Goal: Find specific page/section: Find specific page/section

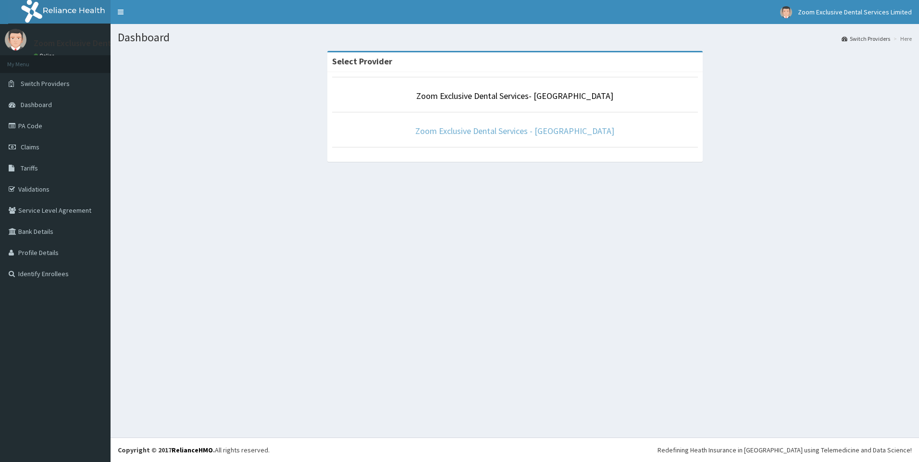
click at [548, 136] on link "Zoom Exclusive Dental Services - Abuja" at bounding box center [514, 130] width 199 height 11
click at [647, 252] on div "Dashboard Switch Providers Here Select Provider Zoom Exclusive Dental Services-…" at bounding box center [515, 231] width 809 height 414
click at [491, 133] on link "Zoom Exclusive Dental Services - Abuja" at bounding box center [514, 130] width 199 height 11
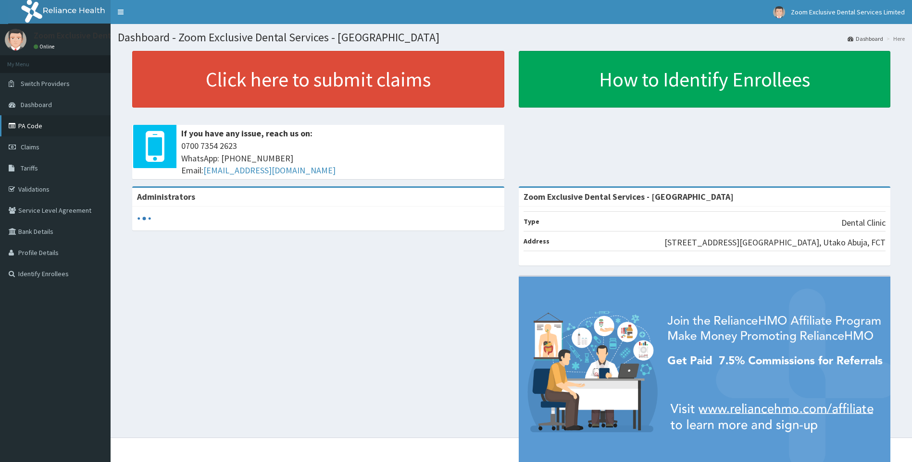
click at [66, 125] on link "PA Code" at bounding box center [55, 125] width 111 height 21
click at [67, 122] on link "PA Code" at bounding box center [55, 125] width 111 height 21
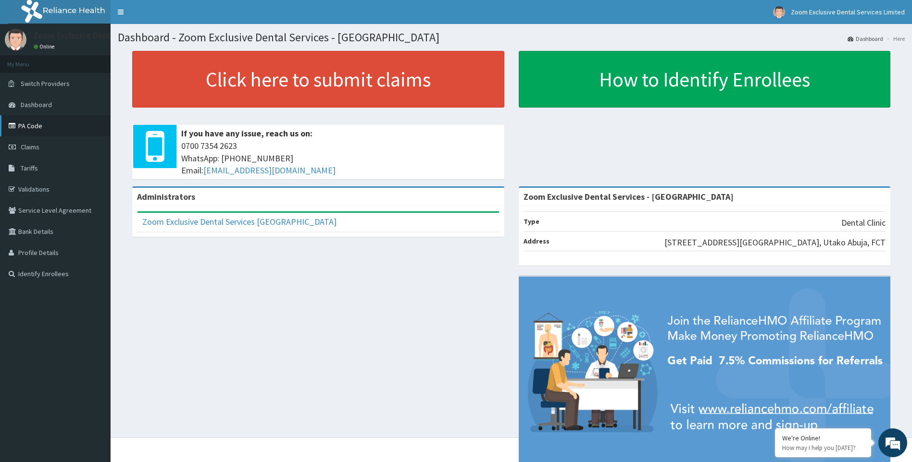
click at [32, 130] on link "PA Code" at bounding box center [55, 125] width 111 height 21
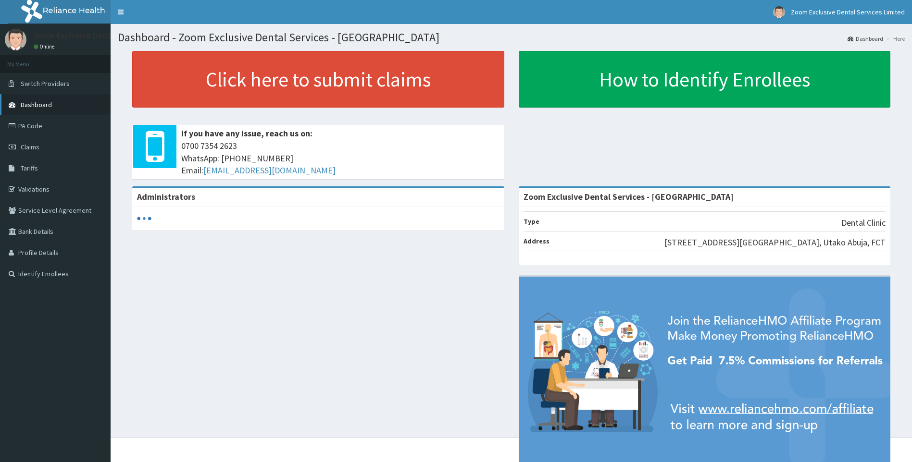
click at [46, 106] on span "Dashboard" at bounding box center [36, 104] width 31 height 9
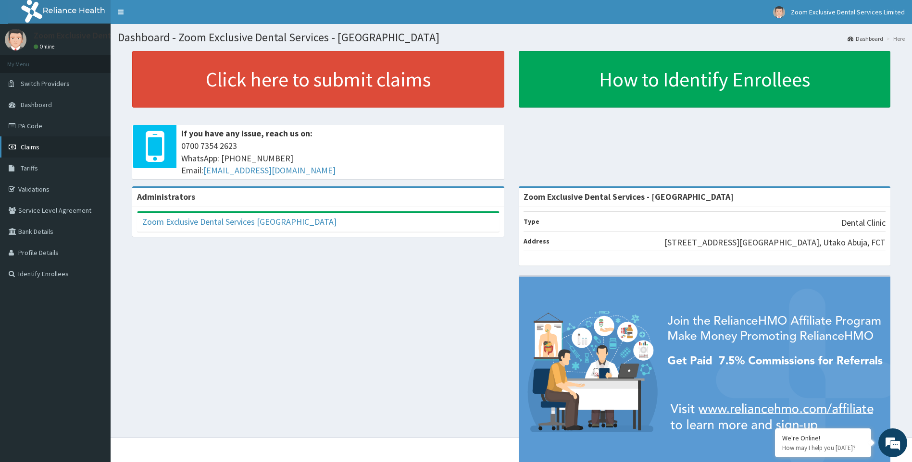
click at [43, 151] on link "Claims" at bounding box center [55, 147] width 111 height 21
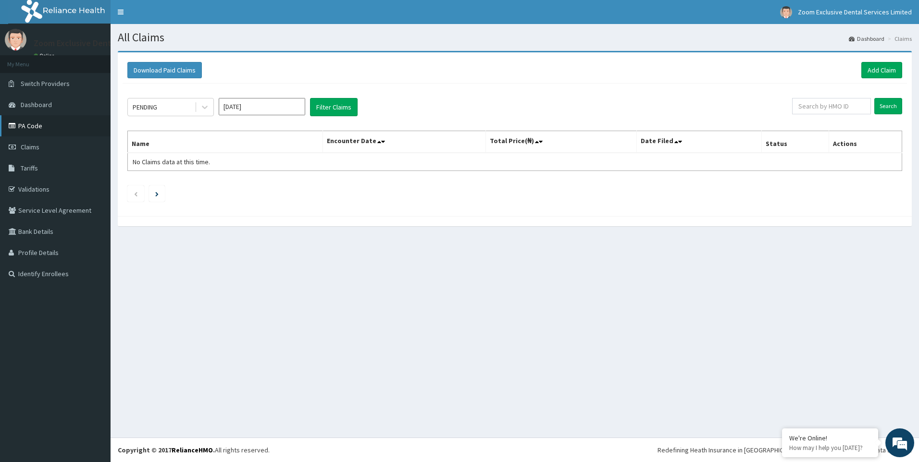
click at [50, 130] on link "PA Code" at bounding box center [55, 125] width 111 height 21
click at [37, 127] on link "PA Code" at bounding box center [55, 125] width 111 height 21
click at [80, 126] on link "PA Code" at bounding box center [55, 125] width 111 height 21
click at [37, 123] on link "PA Code" at bounding box center [55, 125] width 111 height 21
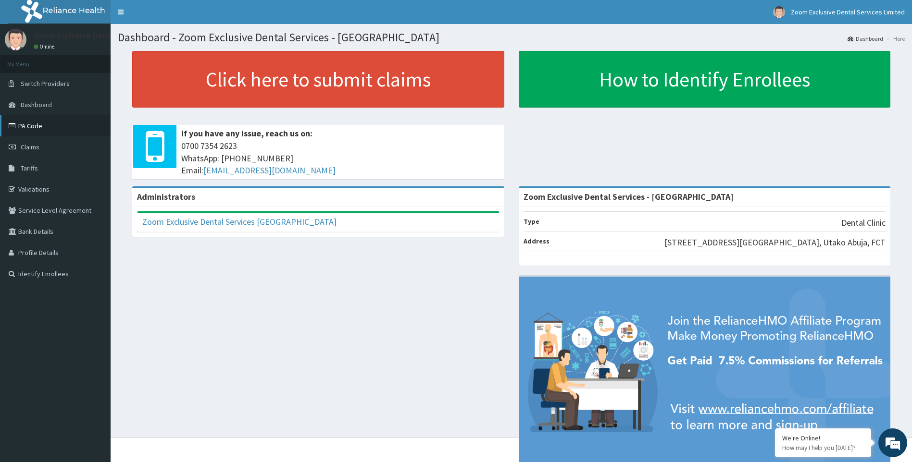
click at [60, 127] on link "PA Code" at bounding box center [55, 125] width 111 height 21
click at [69, 131] on link "PA Code" at bounding box center [55, 125] width 111 height 21
click at [39, 132] on link "PA Code" at bounding box center [55, 125] width 111 height 21
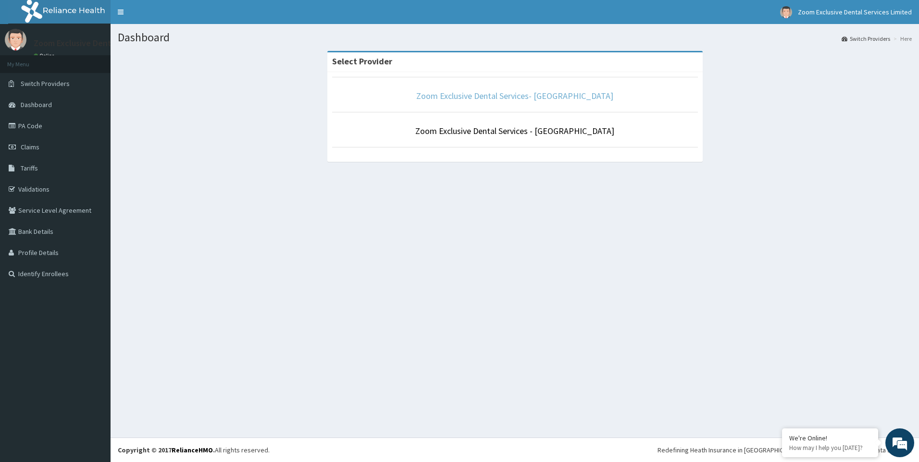
click at [522, 98] on link "Zoom Exclusive Dental Services- [GEOGRAPHIC_DATA]" at bounding box center [514, 95] width 197 height 11
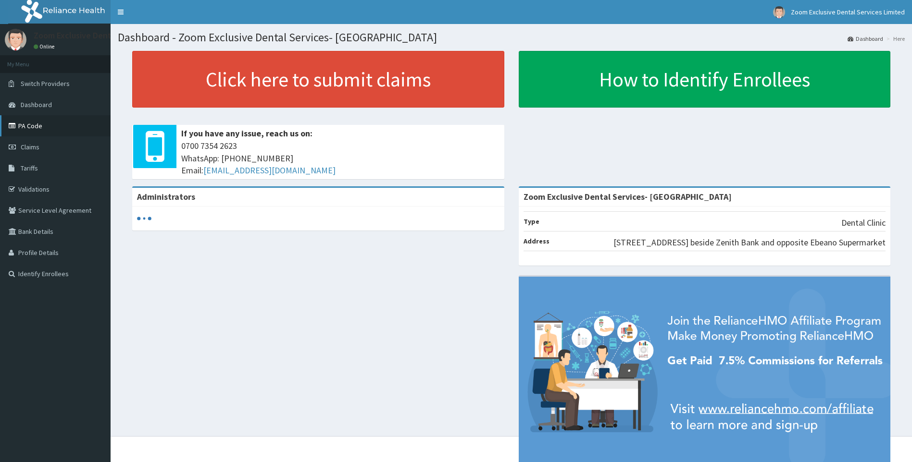
click at [14, 121] on link "PA Code" at bounding box center [55, 125] width 111 height 21
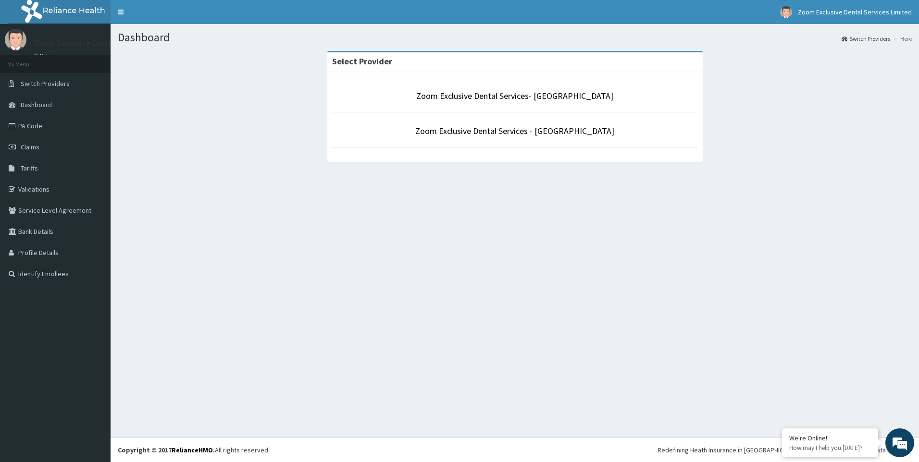
click at [468, 137] on p "Zoom Exclusive Dental Services - [GEOGRAPHIC_DATA]" at bounding box center [515, 131] width 366 height 12
click at [468, 135] on link "Zoom Exclusive Dental Services - [GEOGRAPHIC_DATA]" at bounding box center [514, 130] width 199 height 11
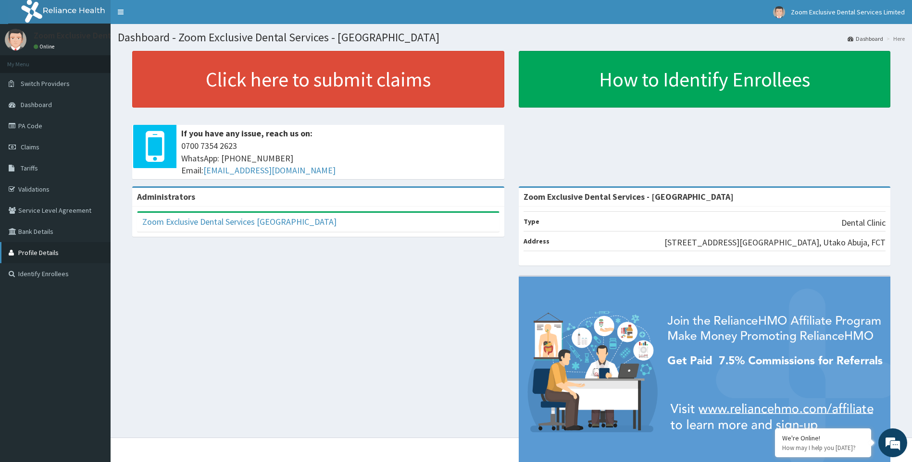
click at [38, 256] on link "Profile Details" at bounding box center [55, 252] width 111 height 21
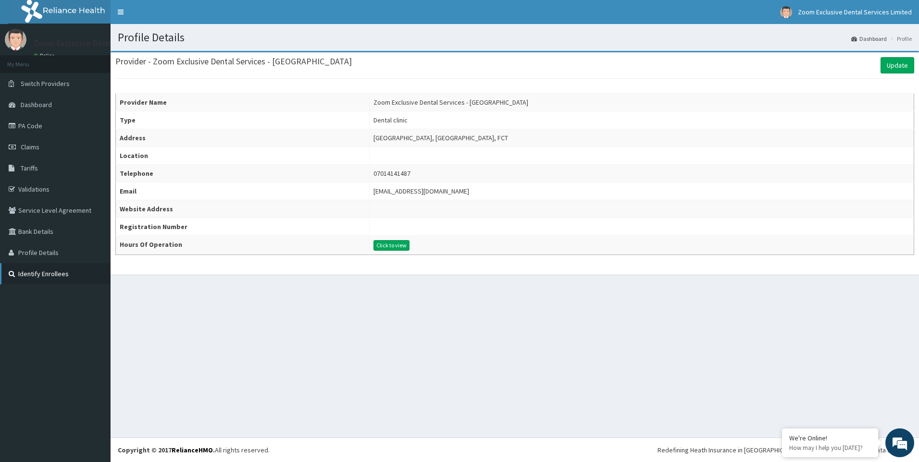
click at [41, 274] on link "Identify Enrollees" at bounding box center [55, 273] width 111 height 21
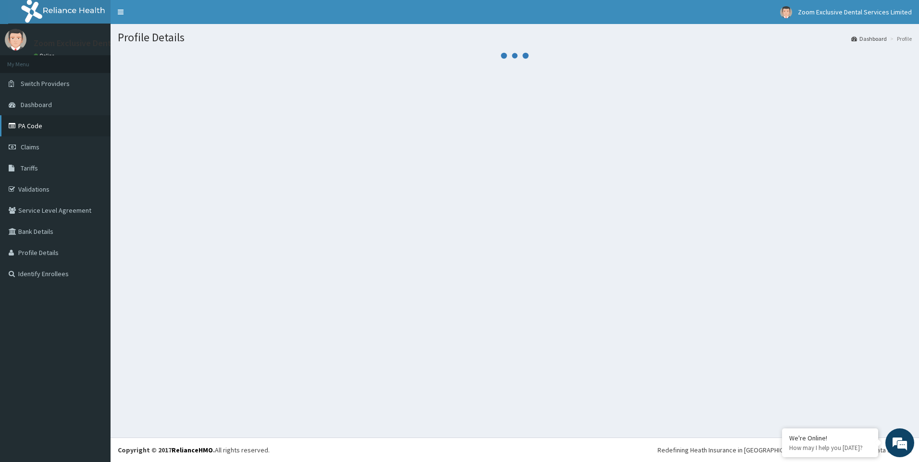
click at [32, 125] on link "PA Code" at bounding box center [55, 125] width 111 height 21
click at [48, 111] on link "Dashboard" at bounding box center [55, 104] width 111 height 21
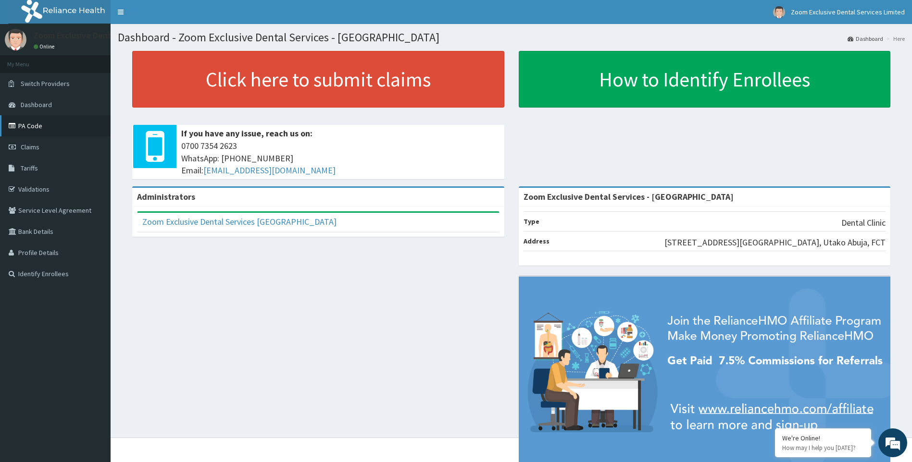
click at [55, 121] on link "PA Code" at bounding box center [55, 125] width 111 height 21
click at [60, 124] on link "PA Code" at bounding box center [55, 125] width 111 height 21
click at [65, 121] on link "PA Code" at bounding box center [55, 125] width 111 height 21
click at [45, 123] on link "PA Code" at bounding box center [55, 125] width 111 height 21
click at [28, 125] on link "PA Code" at bounding box center [55, 125] width 111 height 21
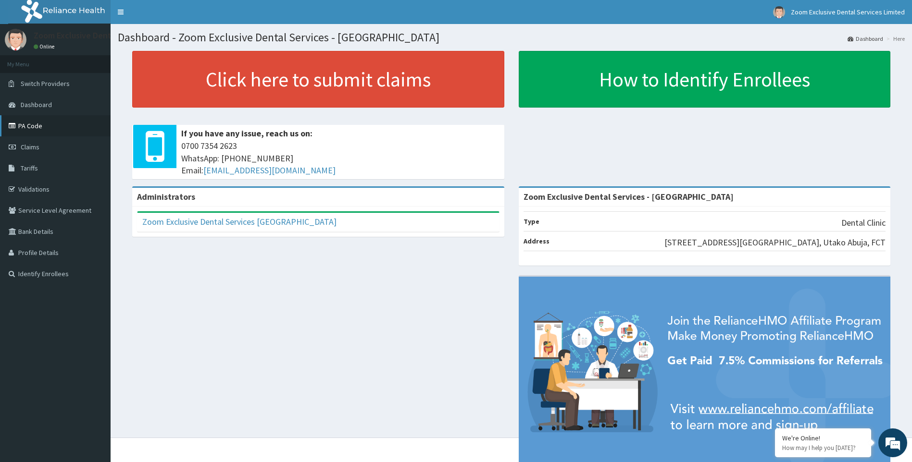
click at [38, 125] on link "PA Code" at bounding box center [55, 125] width 111 height 21
click at [54, 125] on link "PA Code" at bounding box center [55, 125] width 111 height 21
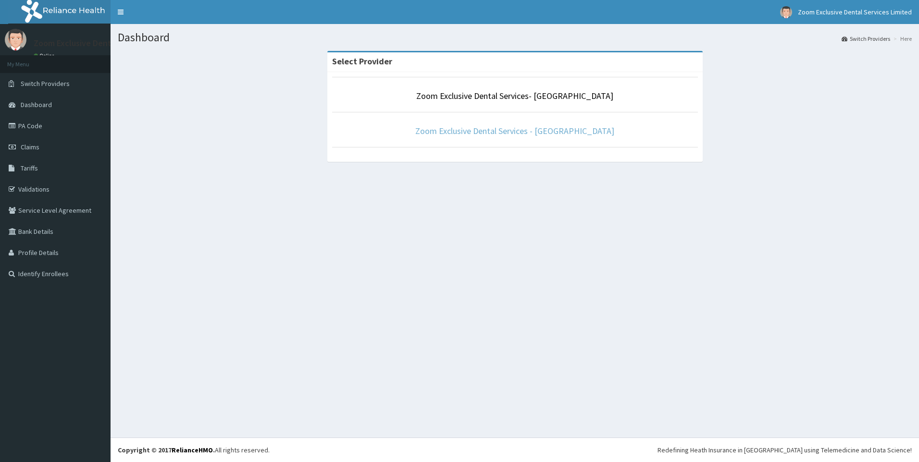
click at [485, 135] on link "Zoom Exclusive Dental Services - [GEOGRAPHIC_DATA]" at bounding box center [514, 130] width 199 height 11
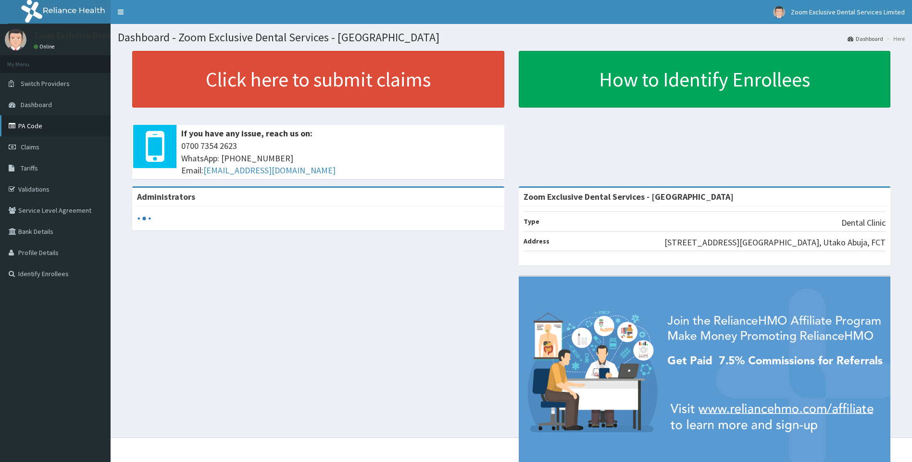
click at [21, 131] on link "PA Code" at bounding box center [55, 125] width 111 height 21
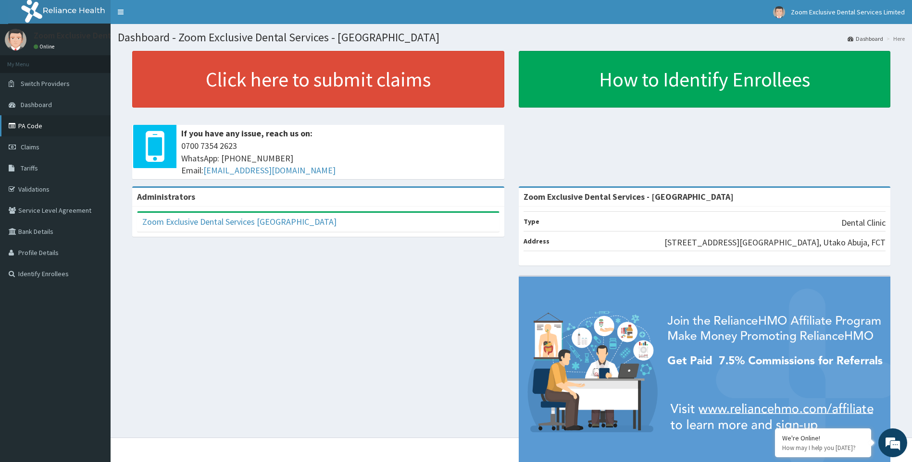
click at [58, 133] on link "PA Code" at bounding box center [55, 125] width 111 height 21
